Goal: Find contact information: Find contact information

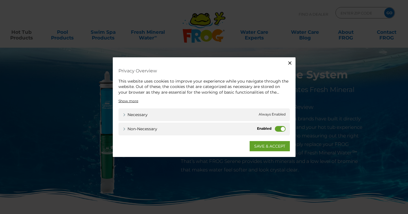
click at [283, 127] on label "Non-necessary" at bounding box center [280, 129] width 11 height 6
click at [0, 0] on input "Non-necessary" at bounding box center [0, 0] width 0 height 0
click at [273, 145] on link "SAVE & ACCEPT" at bounding box center [269, 146] width 40 height 10
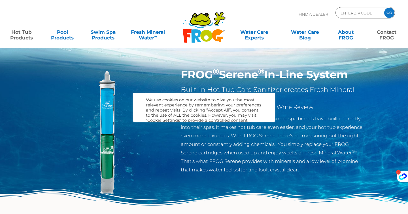
click at [393, 40] on div "MENU MENU Hot Tub Products All Hot Tub Products All Hot Tub Products FROG @ease…" at bounding box center [204, 34] width 396 height 17
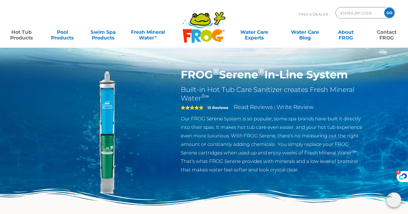
click at [387, 32] on link "Contact FROG" at bounding box center [386, 31] width 32 height 11
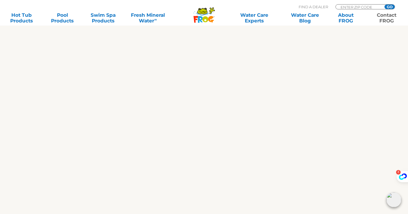
scroll to position [270, 0]
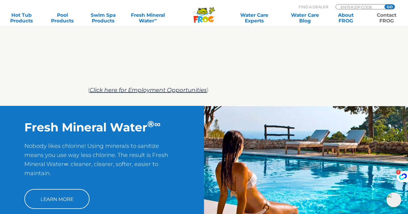
click at [253, 84] on div at bounding box center [204, 79] width 232 height 11
